Goal: Information Seeking & Learning: Learn about a topic

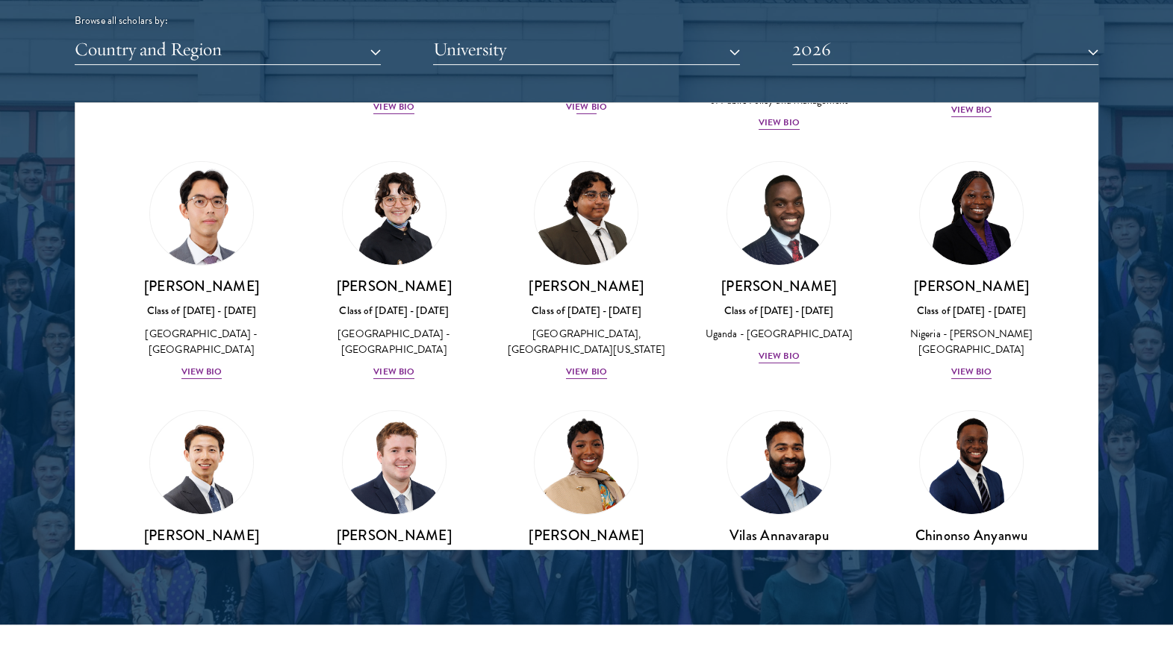
scroll to position [285, 0]
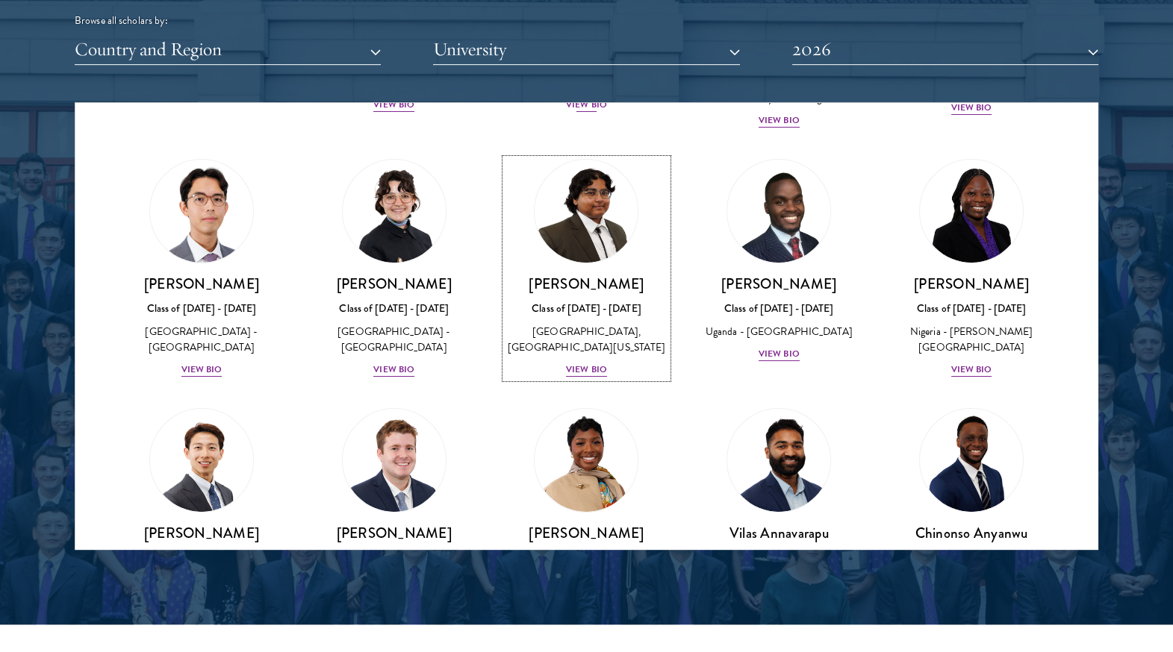
click at [649, 351] on div "[GEOGRAPHIC_DATA], [GEOGRAPHIC_DATA][US_STATE]" at bounding box center [586, 339] width 163 height 31
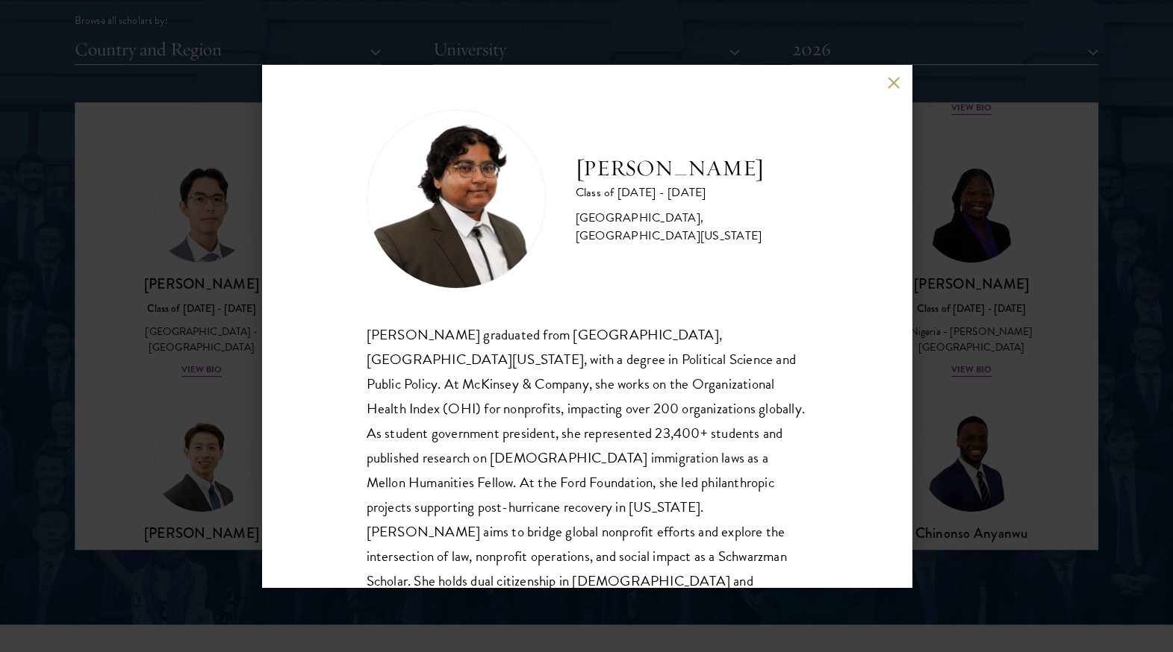
click at [893, 86] on button at bounding box center [893, 82] width 13 height 13
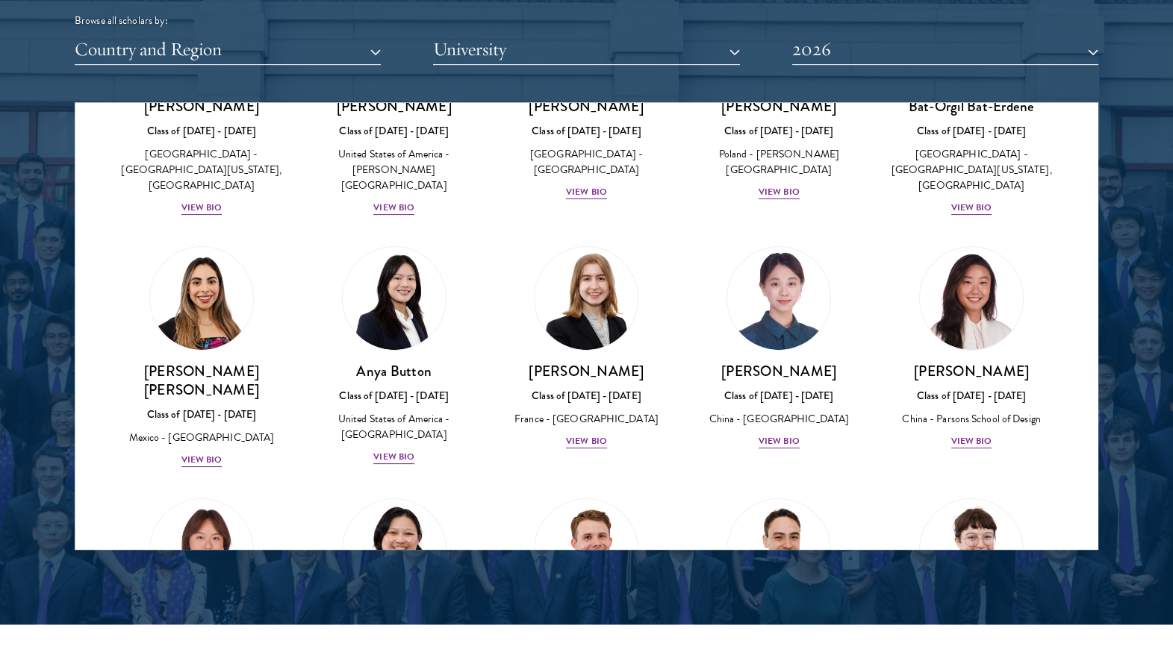
scroll to position [994, 0]
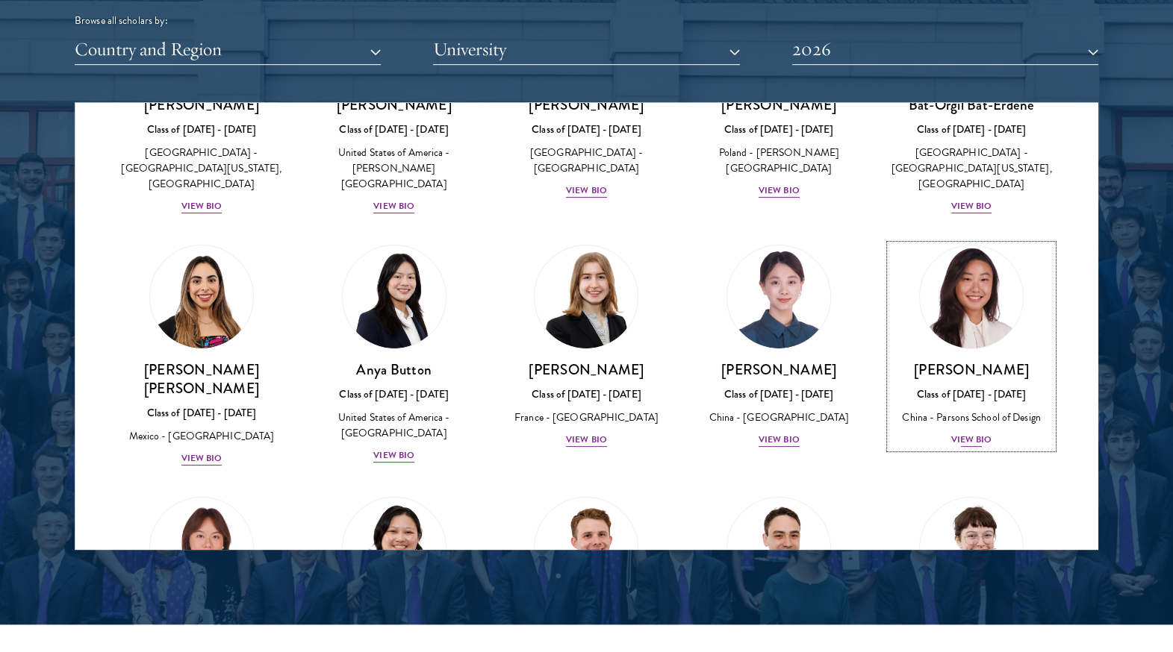
click at [952, 306] on img at bounding box center [970, 296] width 113 height 113
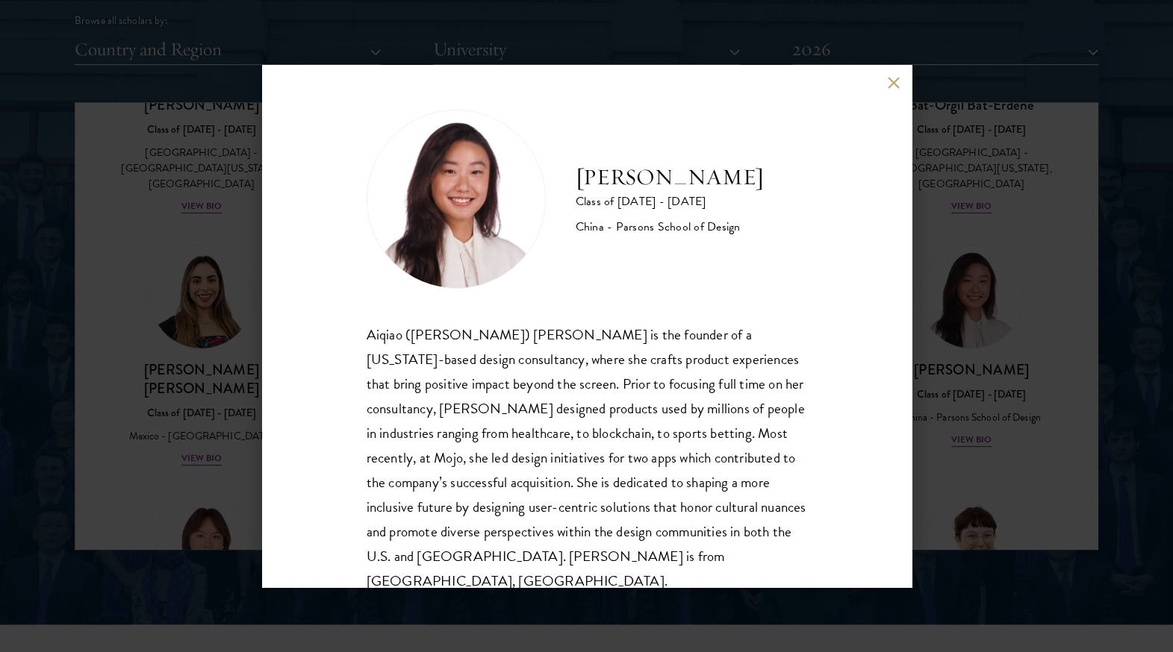
click at [945, 306] on div "[PERSON_NAME] Class of [DATE] - [DATE] China - [PERSON_NAME] School of Design […" at bounding box center [586, 326] width 1173 height 652
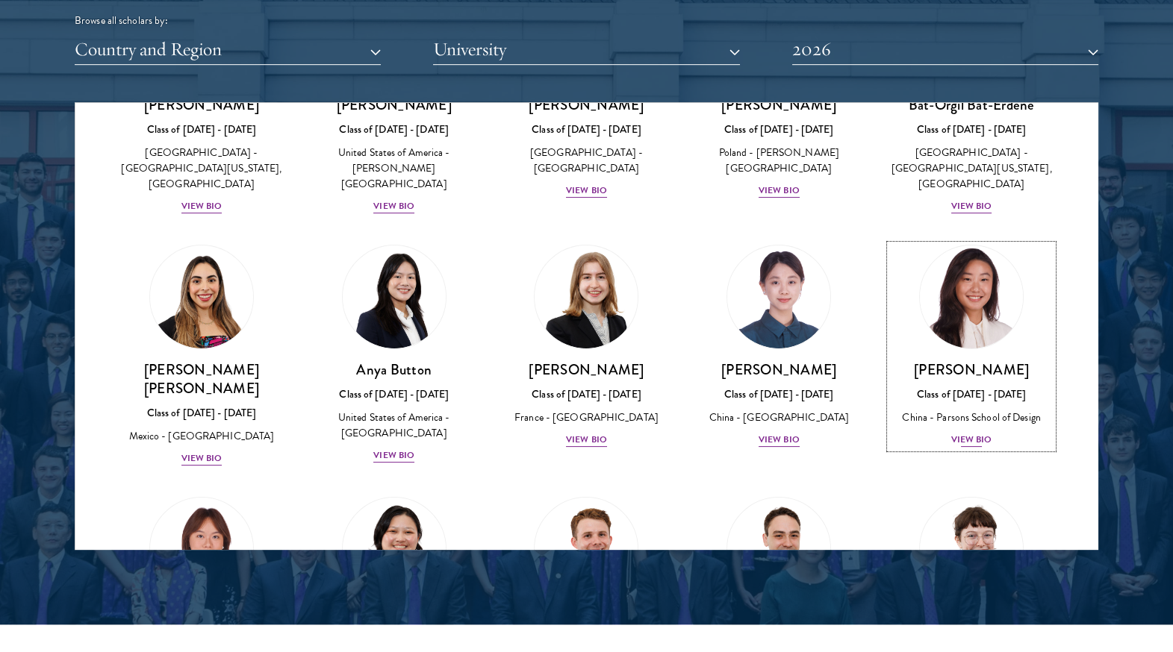
scroll to position [999, 0]
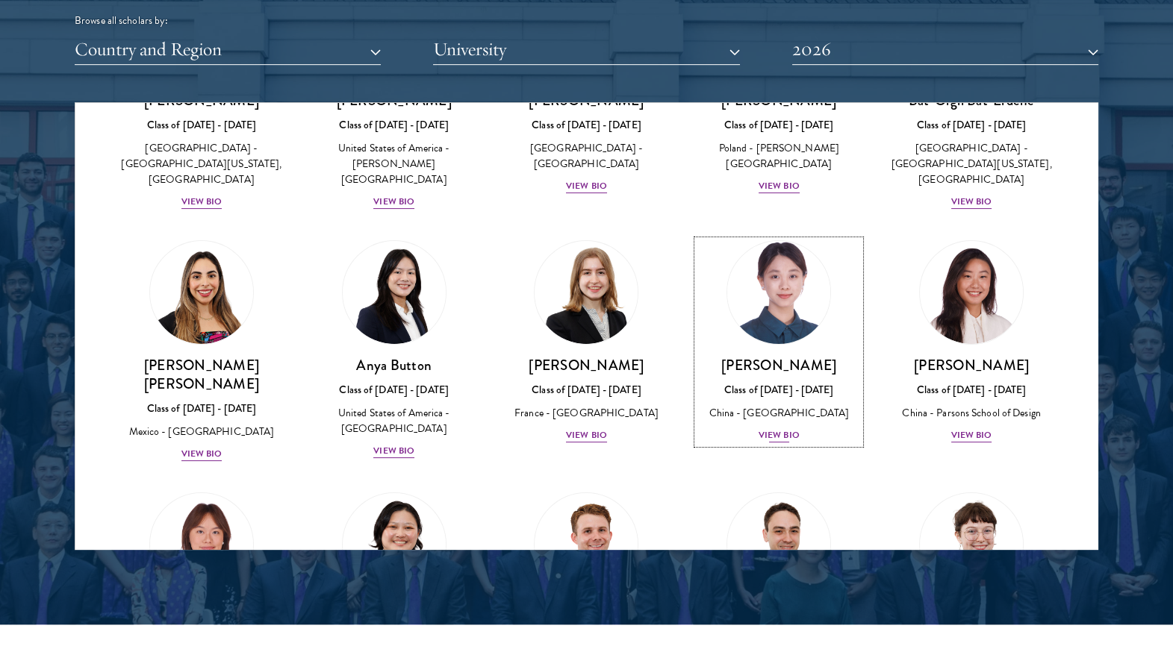
click at [782, 262] on img at bounding box center [778, 292] width 113 height 113
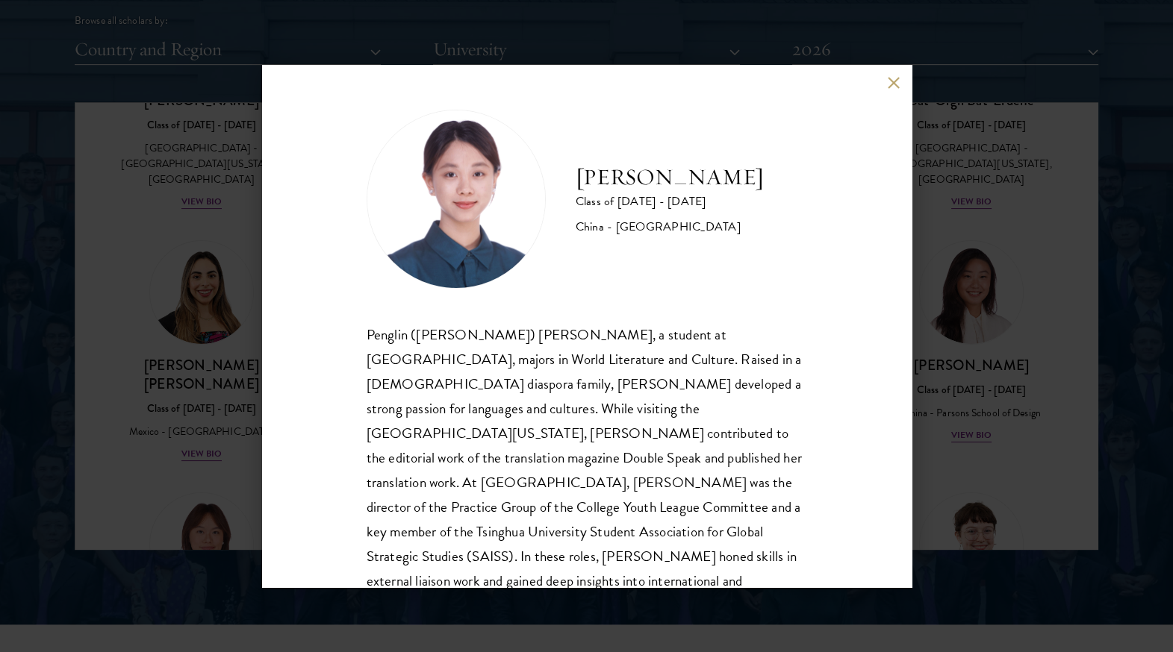
click at [982, 378] on div "[PERSON_NAME] Class of [DATE] - [DATE] [GEOGRAPHIC_DATA] - [GEOGRAPHIC_DATA] Pe…" at bounding box center [586, 326] width 1173 height 652
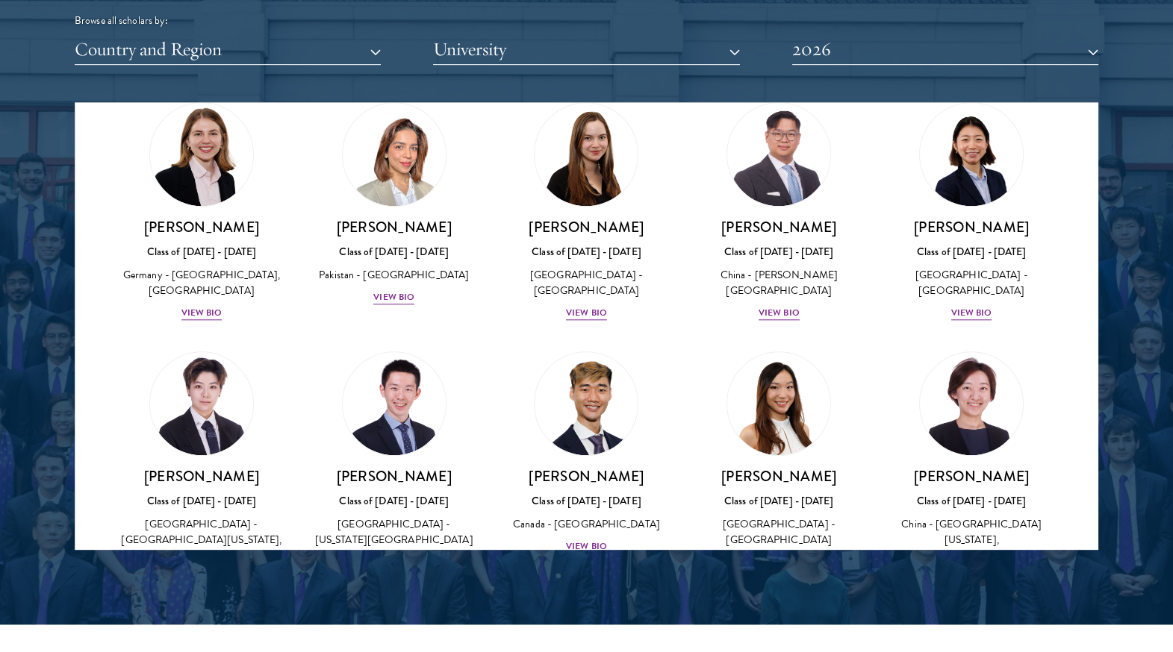
scroll to position [3627, 0]
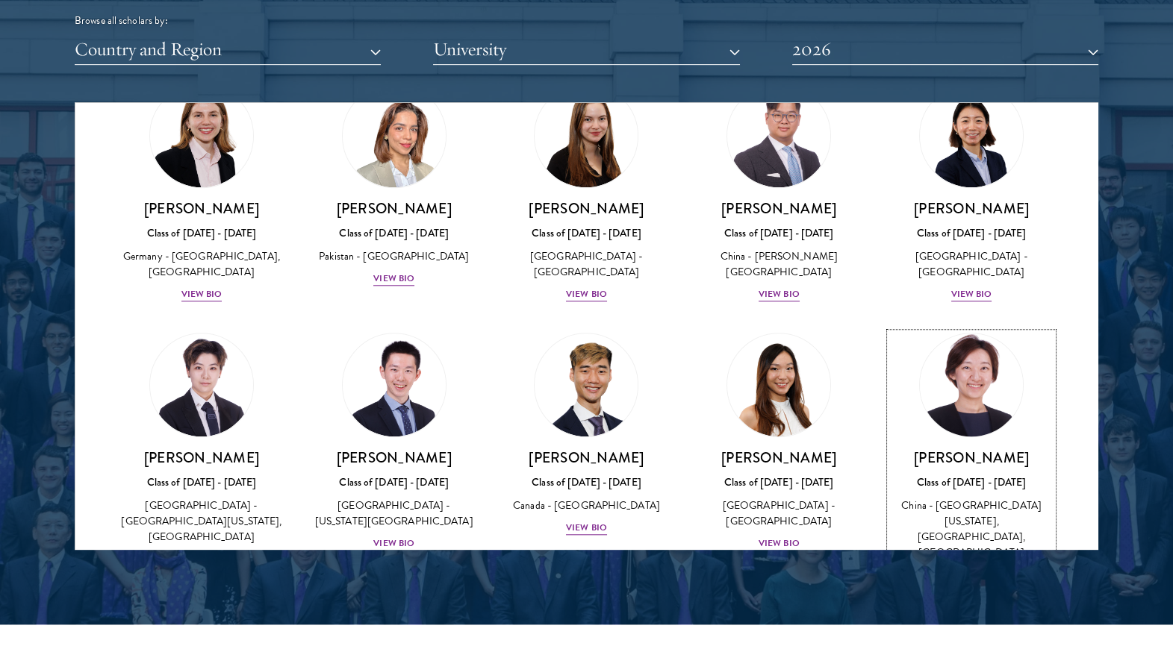
click at [980, 328] on img at bounding box center [970, 384] width 113 height 113
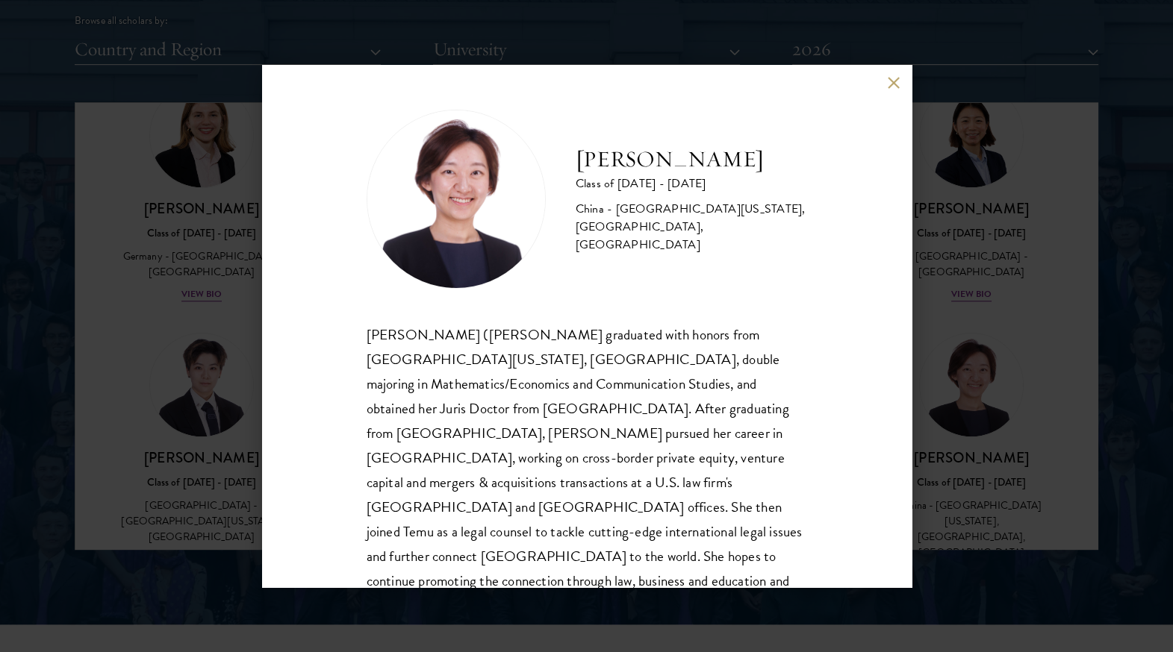
click at [994, 260] on div "[PERSON_NAME] Class of [DATE] - [DATE] [GEOGRAPHIC_DATA] - [GEOGRAPHIC_DATA][US…" at bounding box center [586, 326] width 1173 height 652
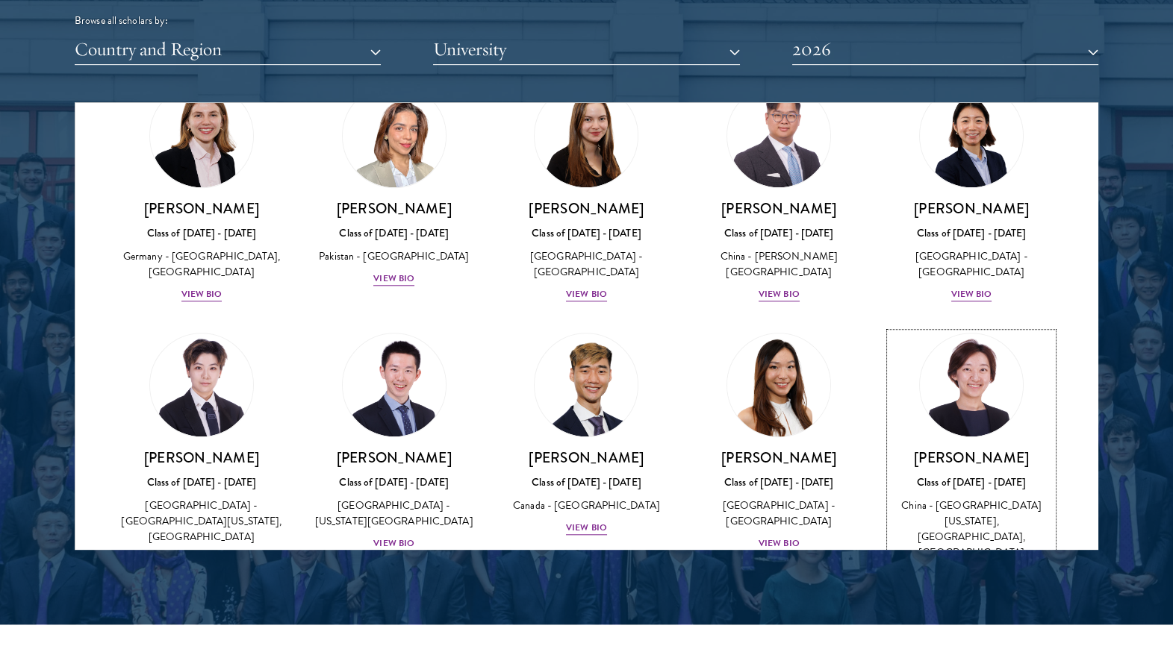
scroll to position [3630, 0]
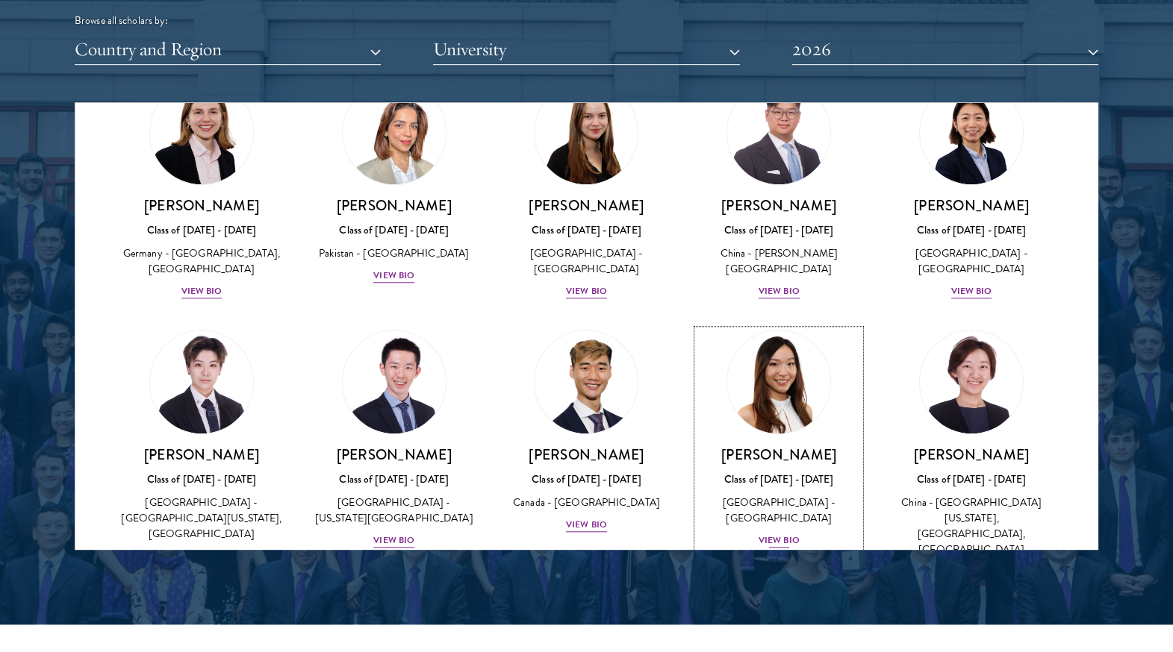
click at [766, 325] on img at bounding box center [778, 381] width 113 height 113
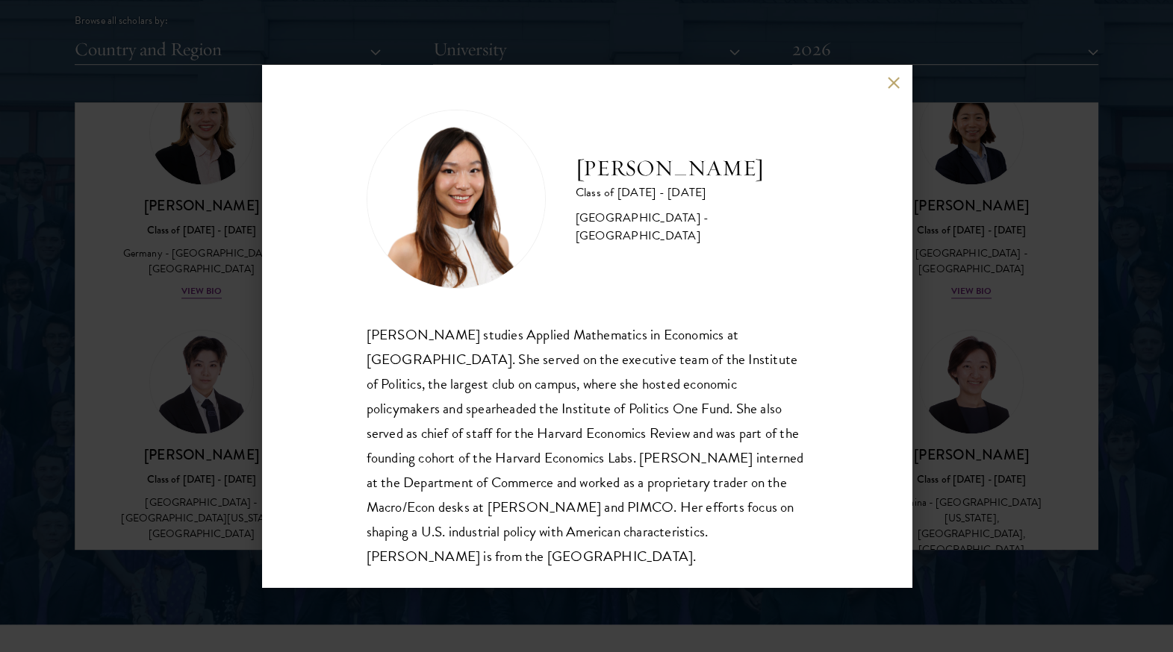
click at [955, 263] on div "[PERSON_NAME] Class of [DATE] - [DATE] [GEOGRAPHIC_DATA] - [GEOGRAPHIC_DATA] [P…" at bounding box center [586, 326] width 1173 height 652
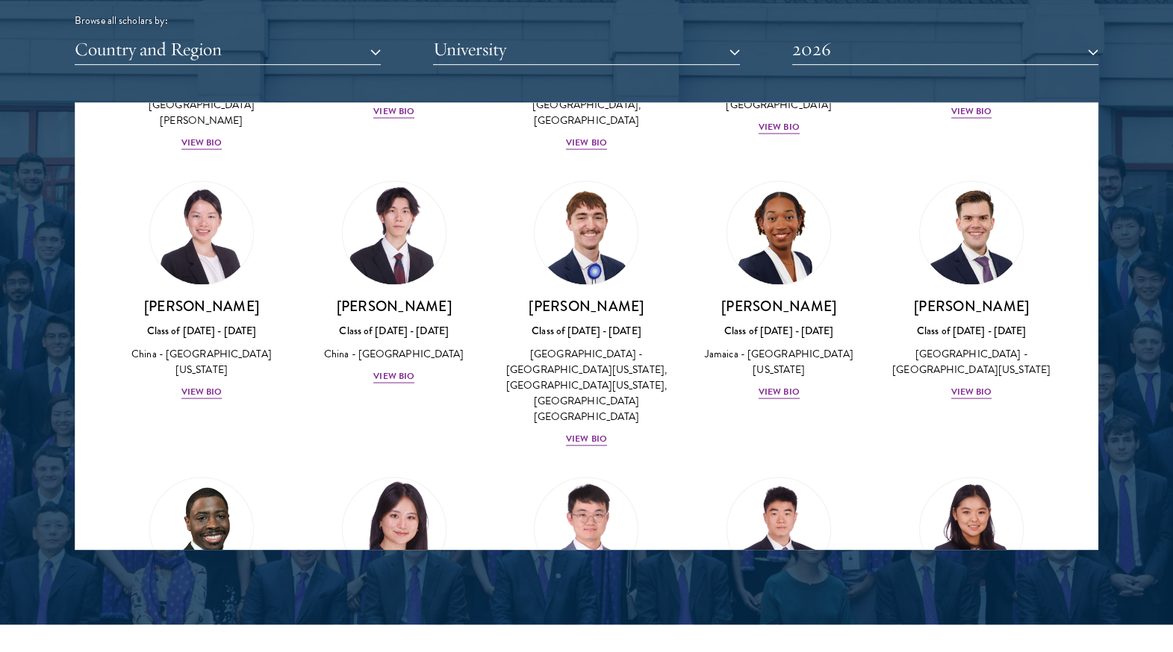
scroll to position [7016, 0]
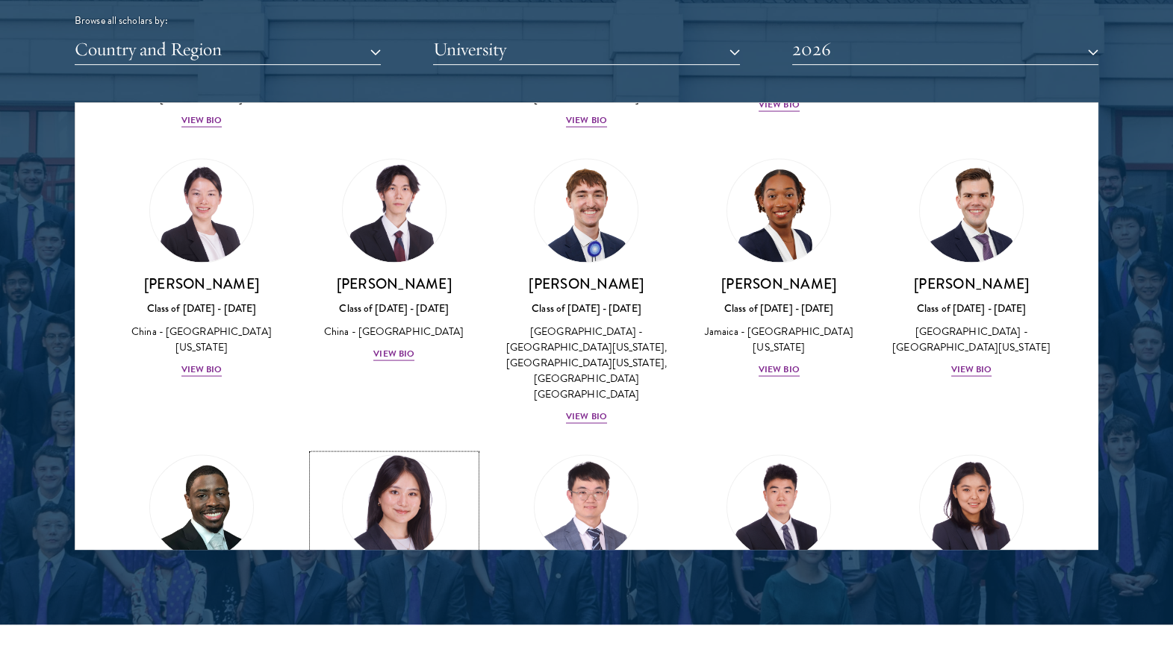
click at [382, 450] on img at bounding box center [393, 506] width 113 height 113
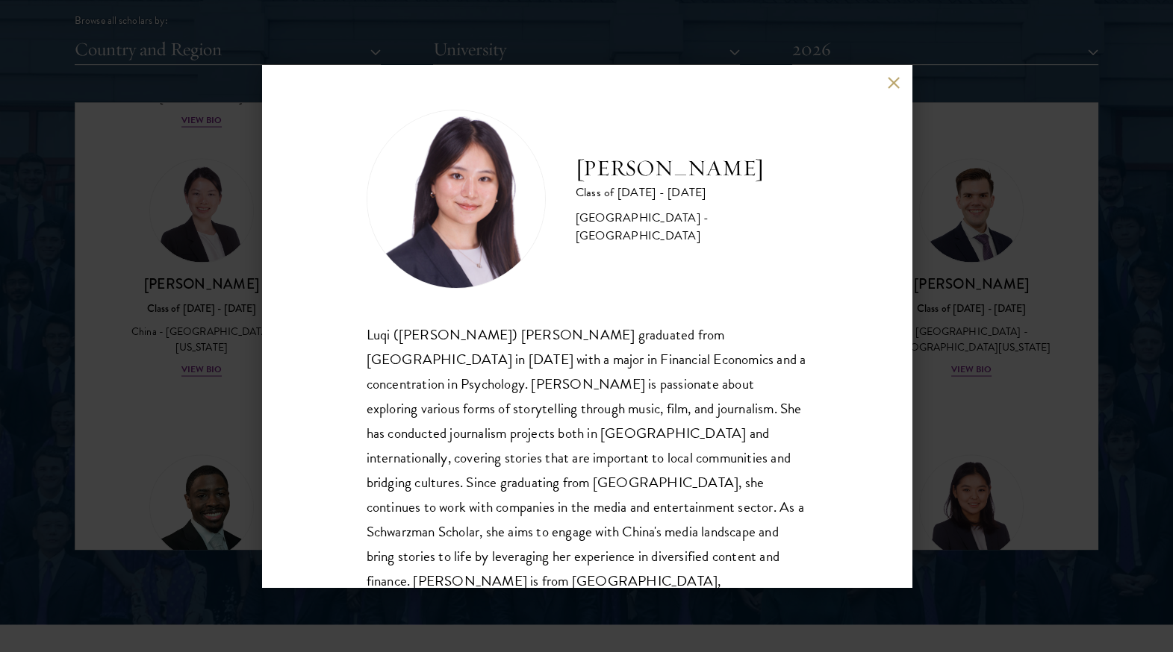
click at [958, 328] on div "[PERSON_NAME] Class of [DATE] - [DATE] [GEOGRAPHIC_DATA] - [GEOGRAPHIC_DATA] Lu…" at bounding box center [586, 326] width 1173 height 652
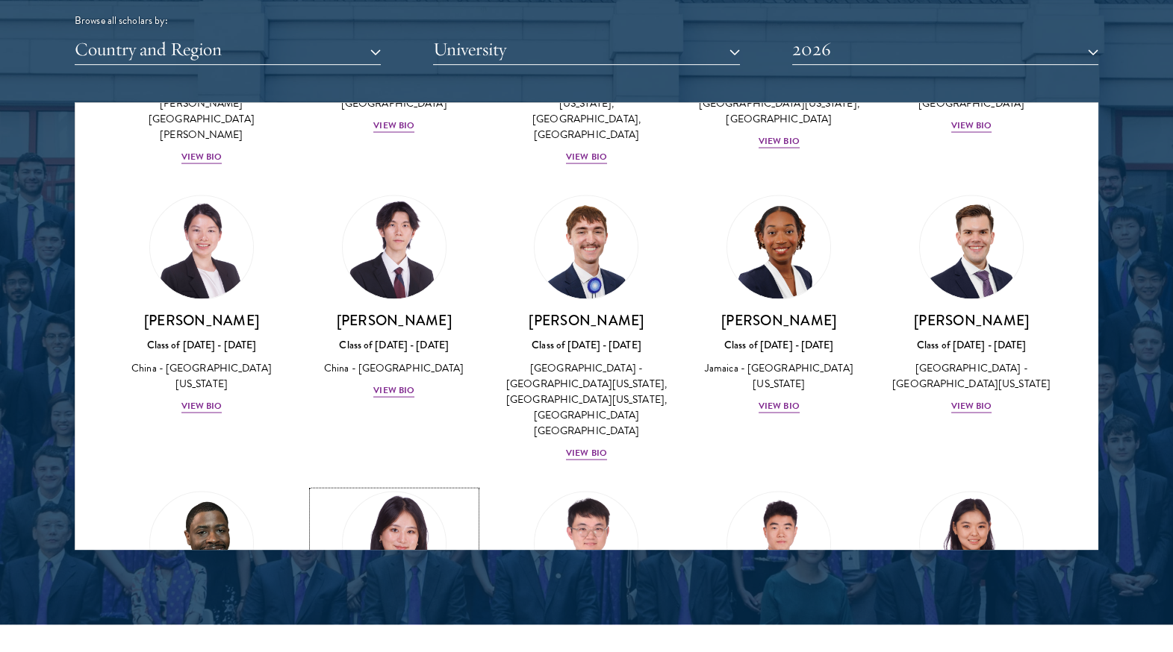
scroll to position [7127, 0]
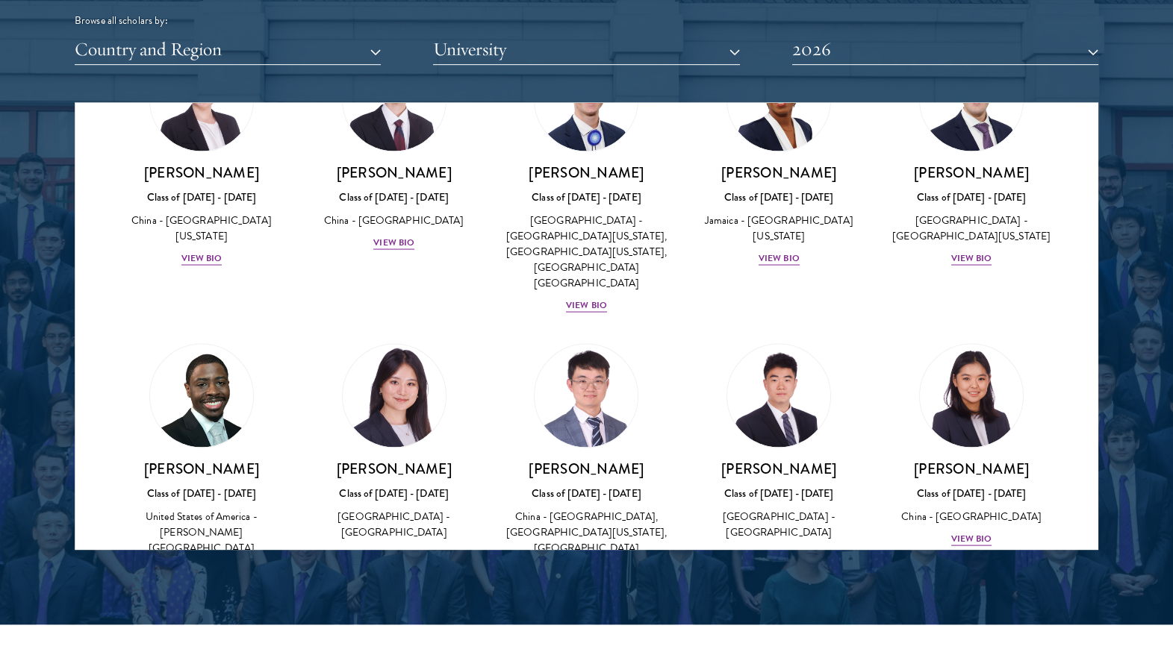
click at [778, 604] on img at bounding box center [778, 660] width 113 height 113
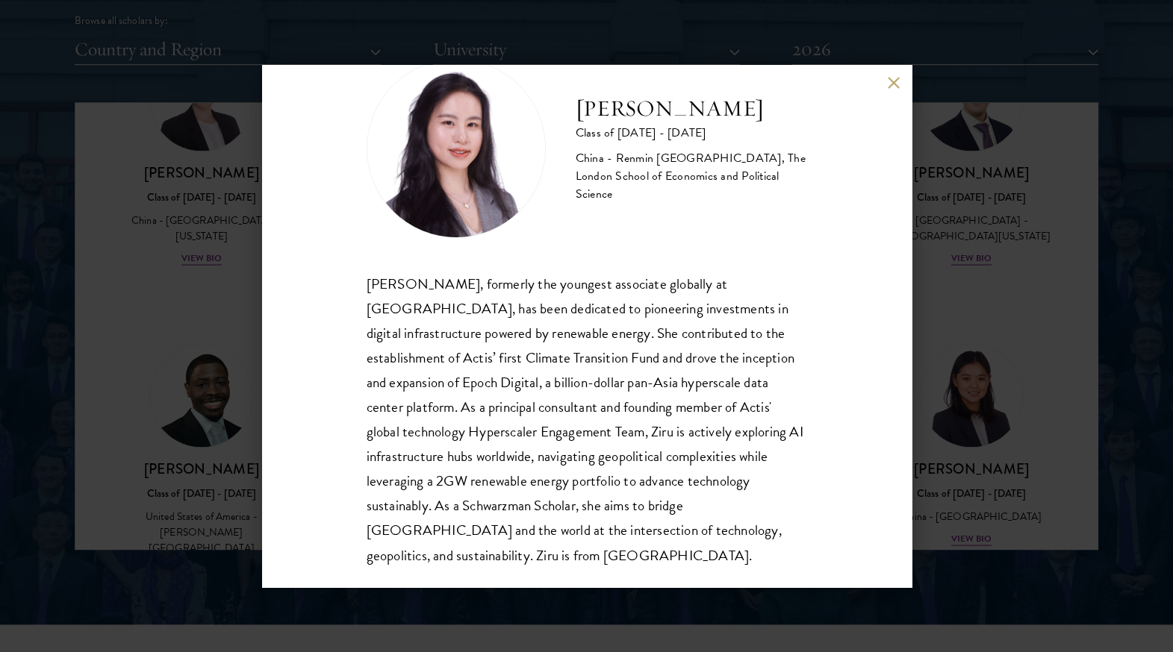
scroll to position [45, 0]
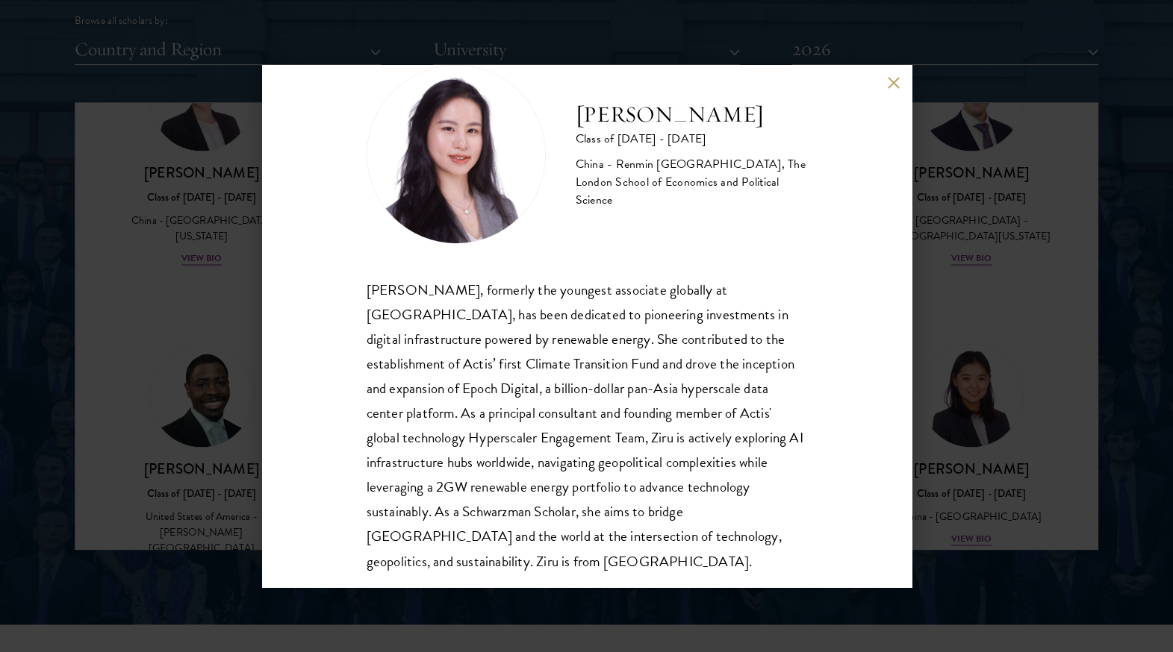
click at [1002, 234] on div "[PERSON_NAME] Class of [DATE] - [DATE] [GEOGRAPHIC_DATA] - Renmin [GEOGRAPHIC_D…" at bounding box center [586, 326] width 1173 height 652
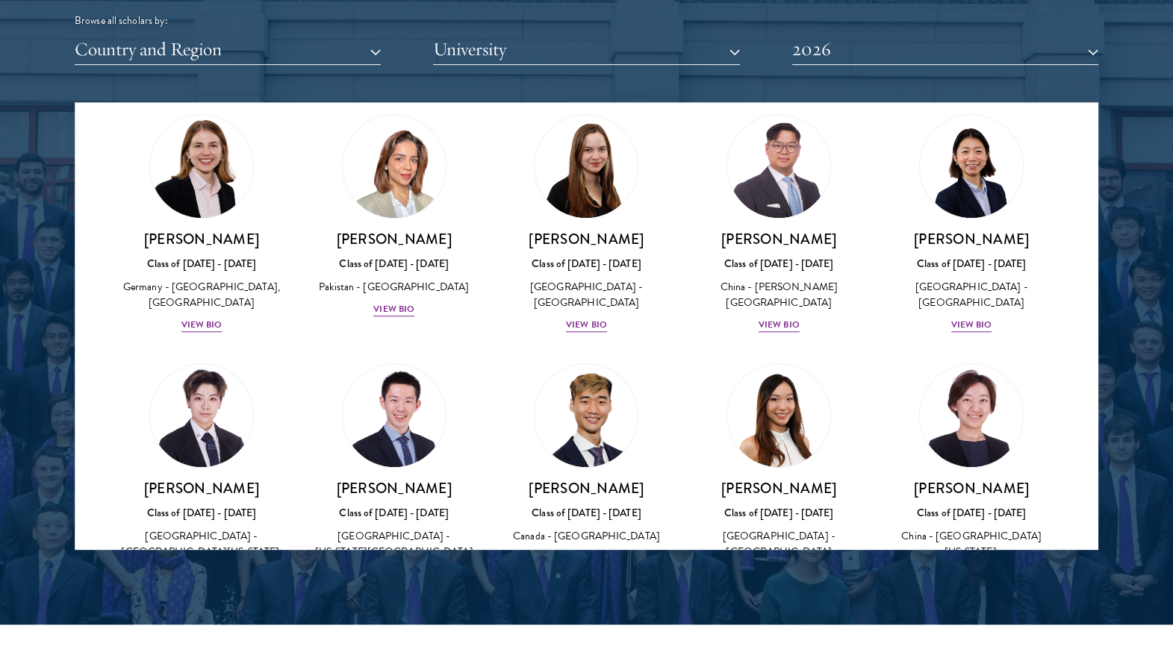
scroll to position [7083, 0]
